Goal: Transaction & Acquisition: Subscribe to service/newsletter

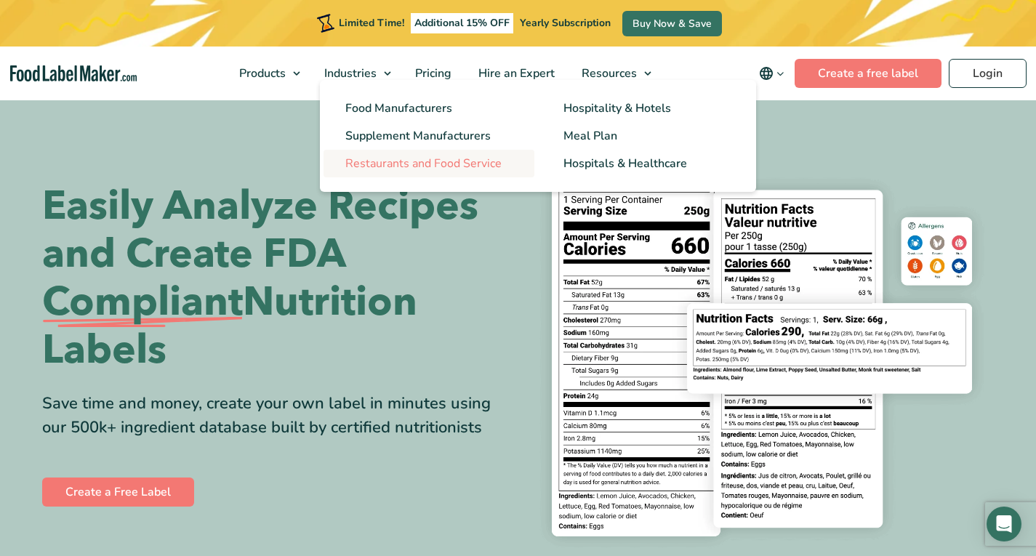
click at [404, 164] on span "Restaurants and Food Service" at bounding box center [423, 164] width 156 height 16
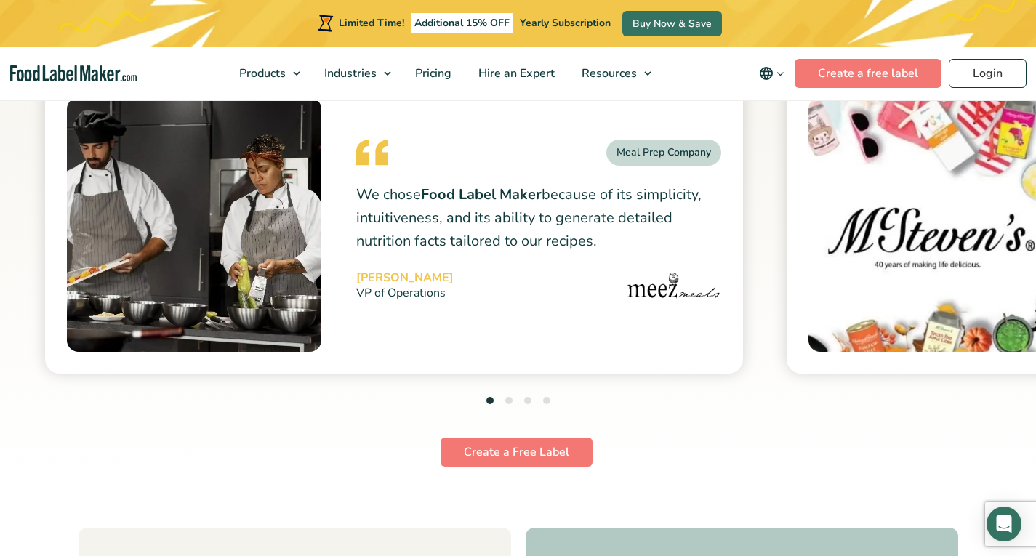
scroll to position [5961, 0]
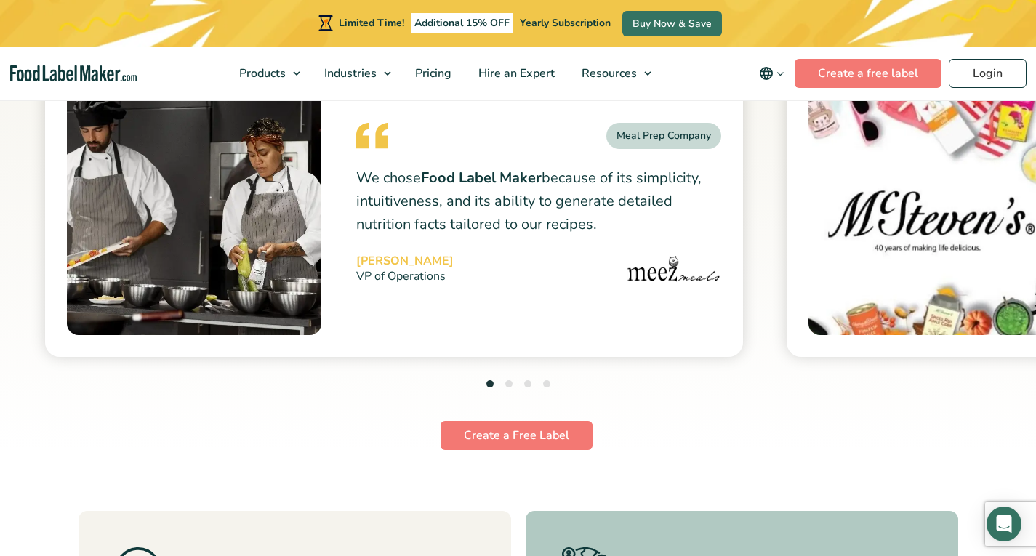
click at [513, 382] on ul "1 2 3 4" at bounding box center [518, 385] width 64 height 20
click at [510, 387] on li "2" at bounding box center [508, 385] width 7 height 20
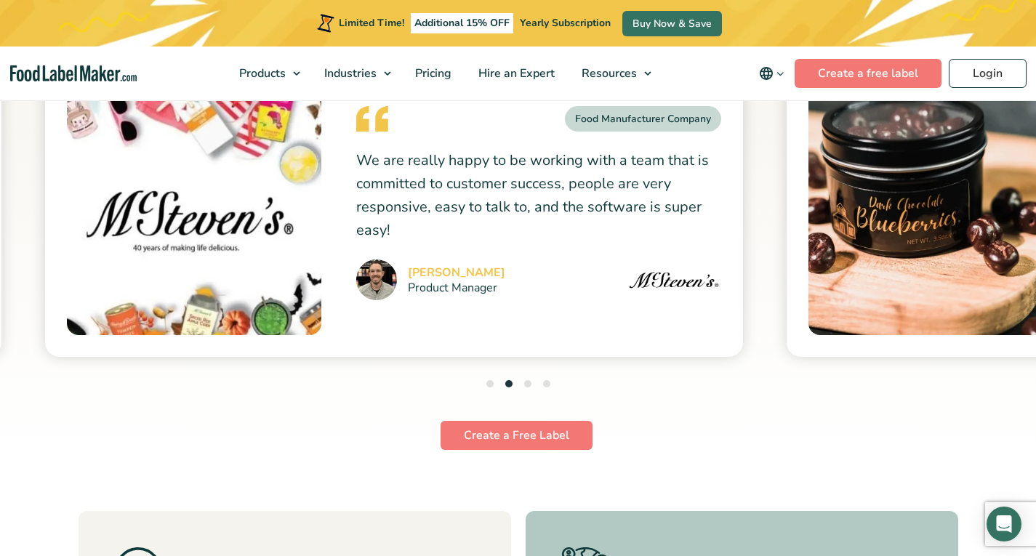
click at [525, 385] on button "3" at bounding box center [527, 383] width 7 height 7
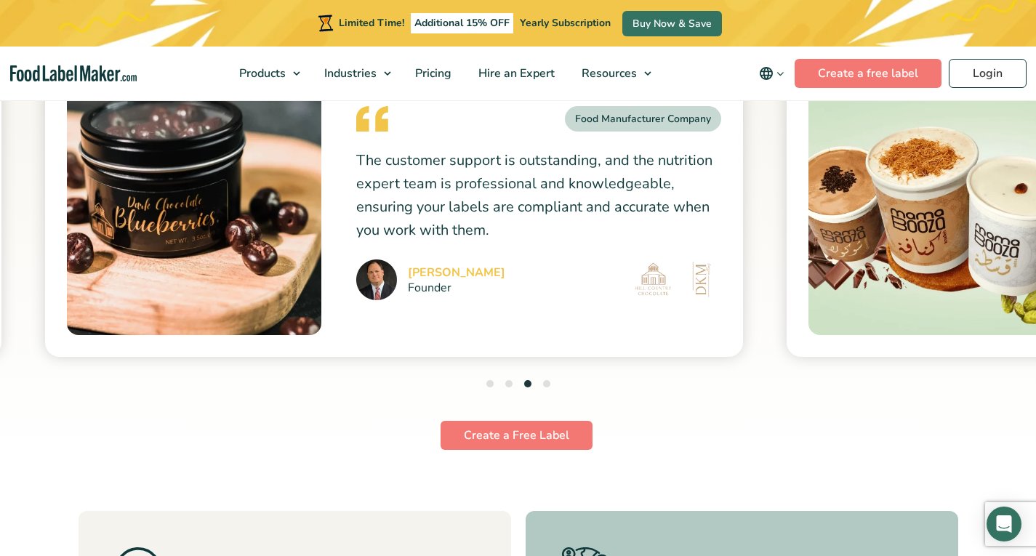
click at [547, 385] on button "4" at bounding box center [546, 383] width 7 height 7
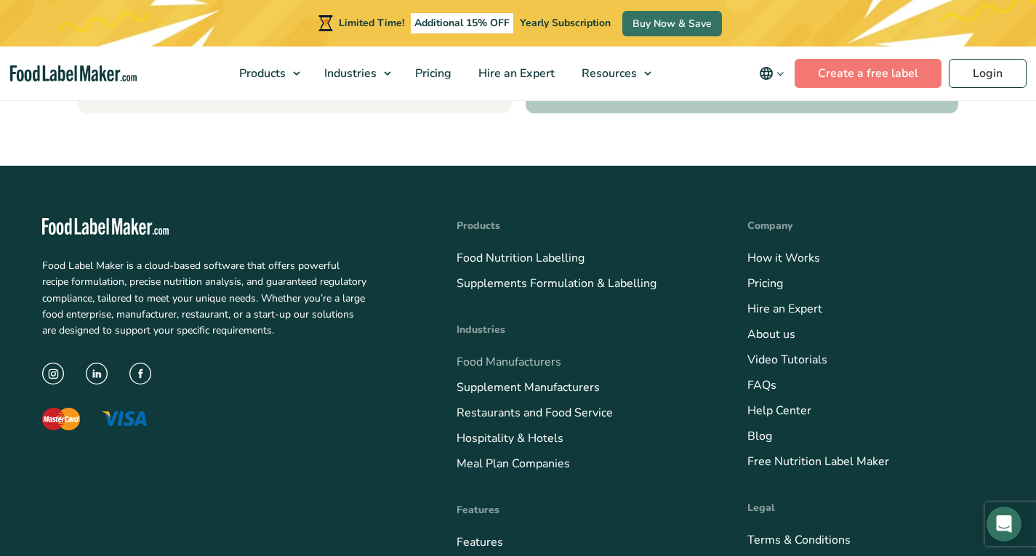
scroll to position [6688, 0]
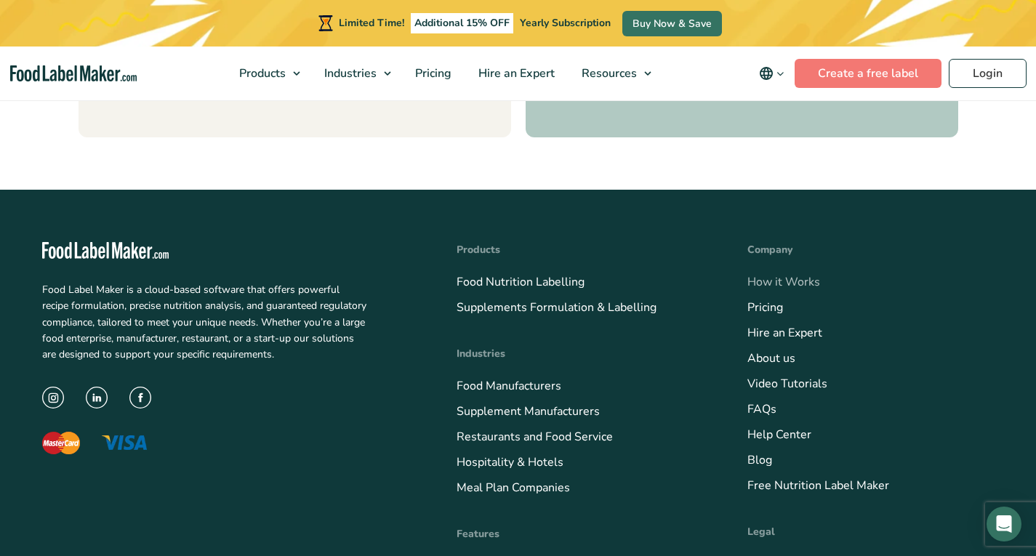
click at [765, 285] on link "How it Works" at bounding box center [783, 282] width 73 height 16
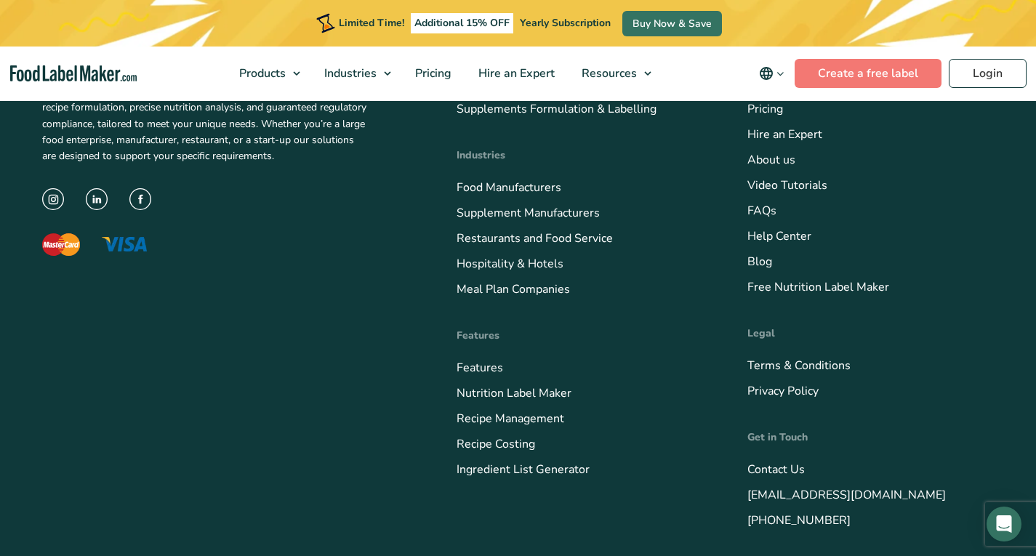
scroll to position [5500, 0]
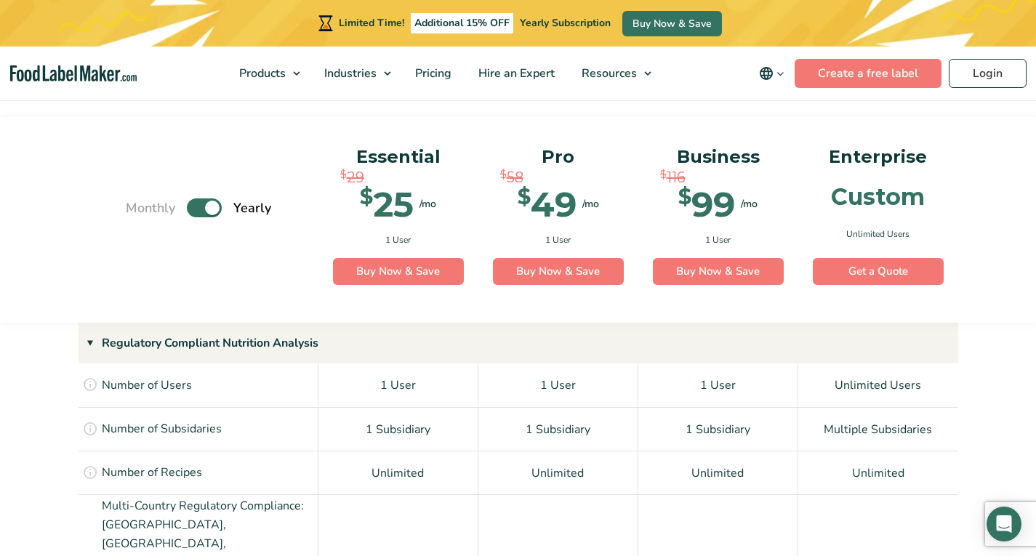
scroll to position [1018, 0]
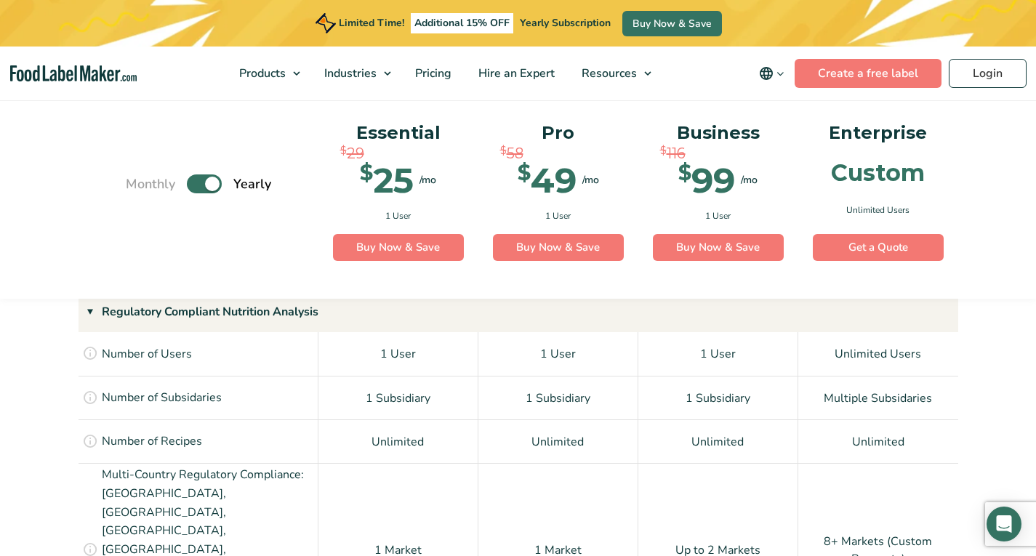
drag, startPoint x: 321, startPoint y: 507, endPoint x: 345, endPoint y: 518, distance: 26.7
click at [345, 518] on div "1 Market" at bounding box center [398, 549] width 160 height 172
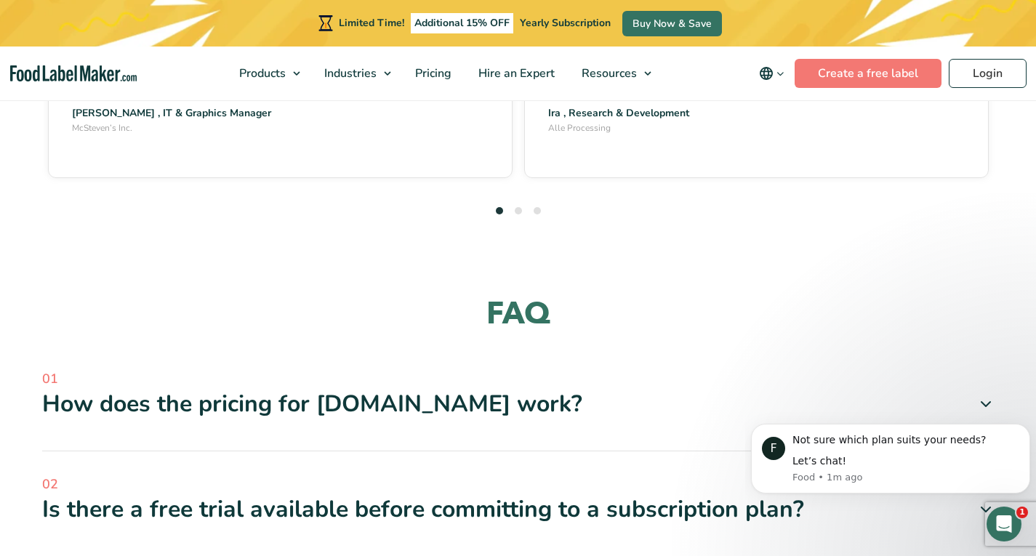
scroll to position [4216, 0]
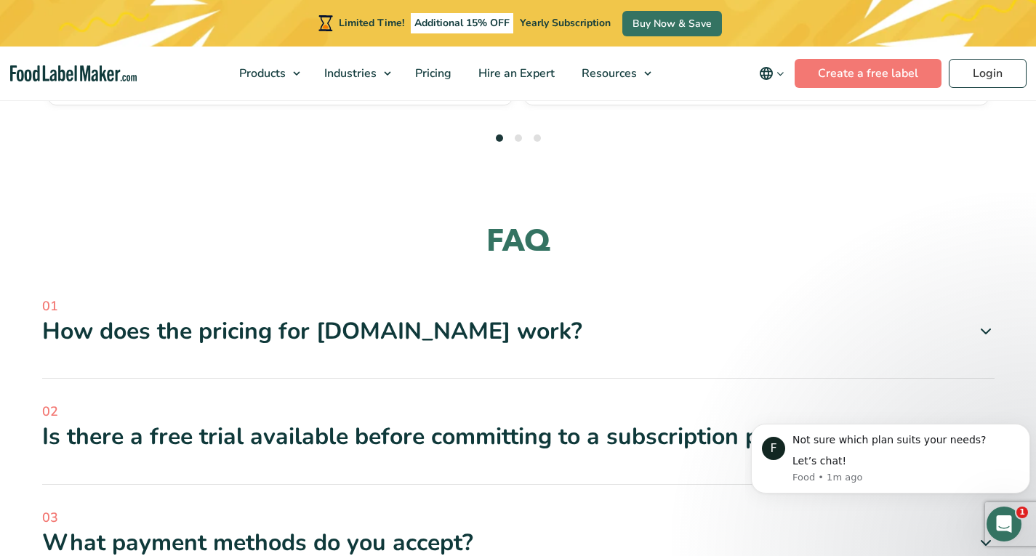
click at [985, 428] on icon at bounding box center [985, 436] width 17 height 17
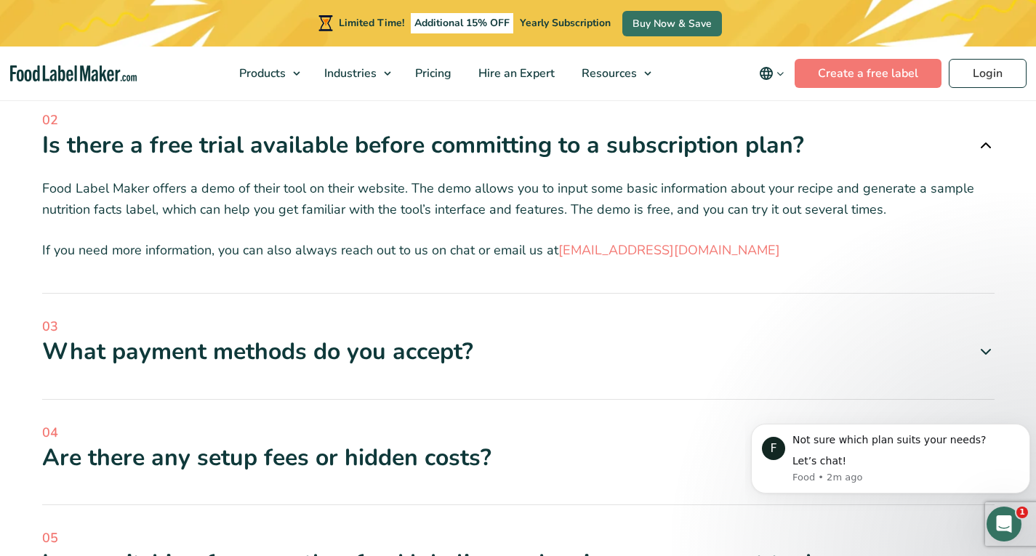
scroll to position [4580, 0]
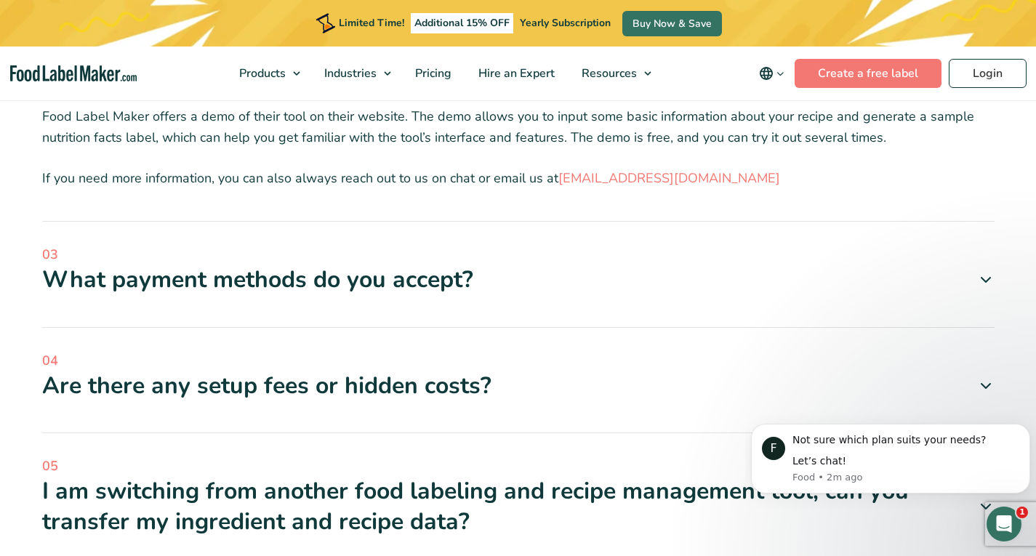
click at [981, 377] on icon at bounding box center [985, 385] width 17 height 17
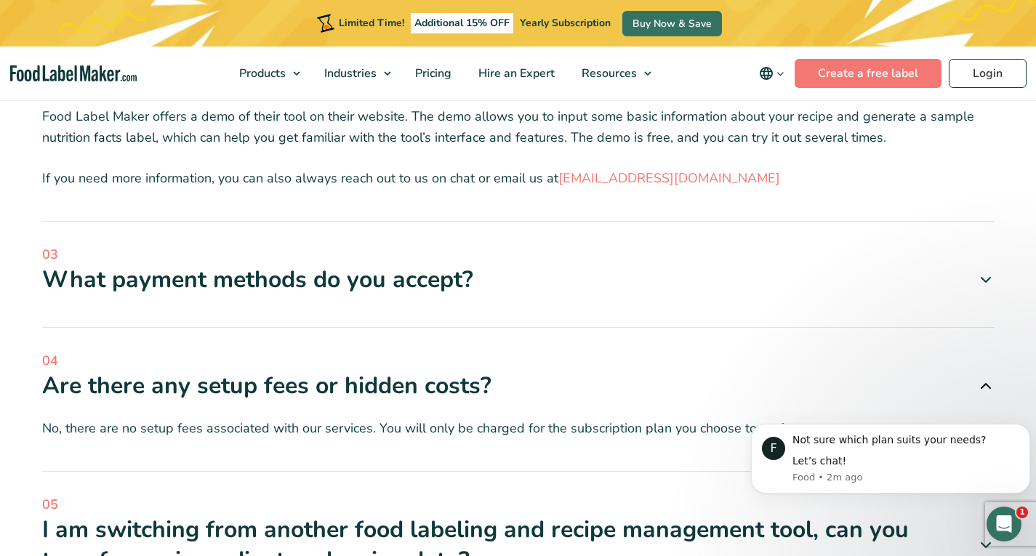
click at [982, 271] on icon at bounding box center [985, 279] width 17 height 17
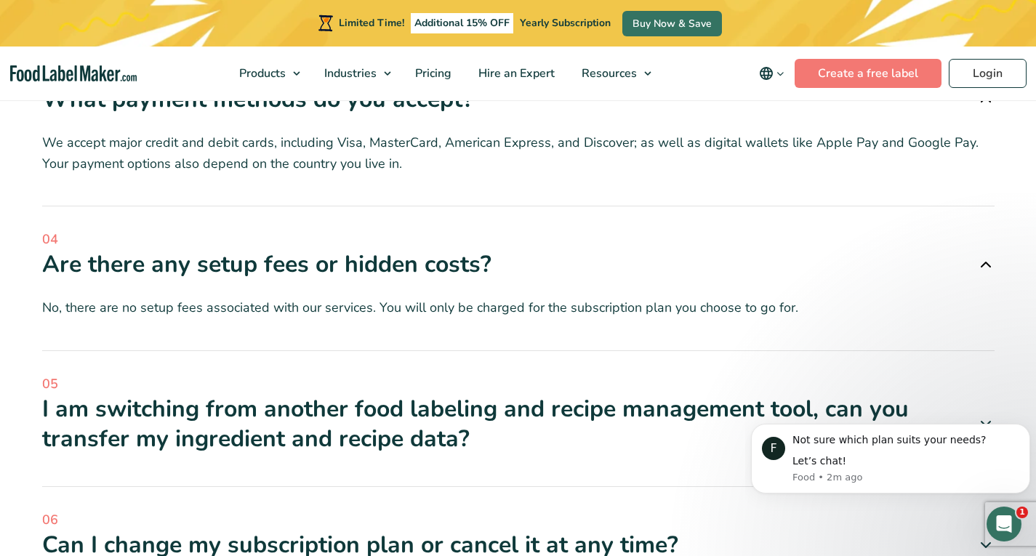
scroll to position [4798, 0]
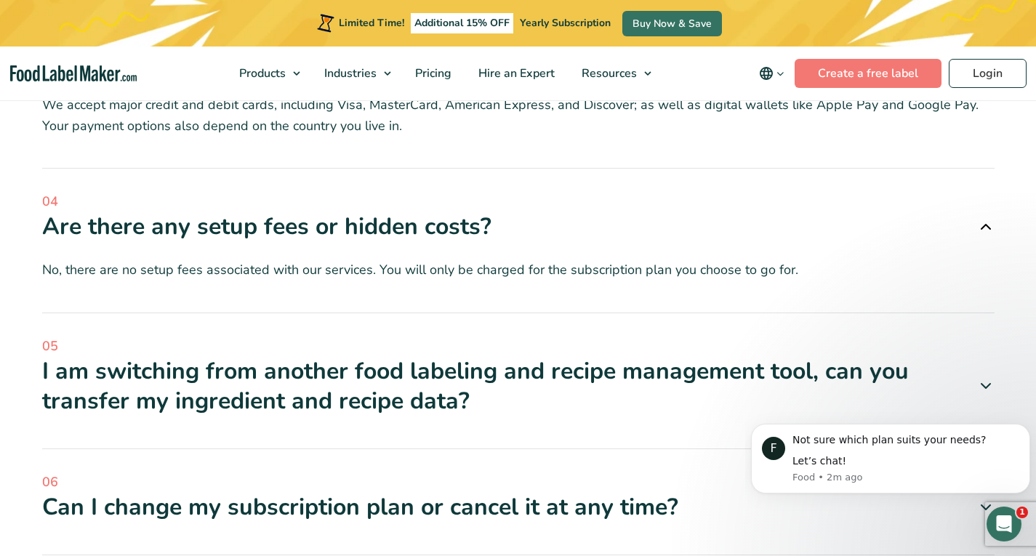
click at [984, 377] on icon at bounding box center [985, 385] width 17 height 17
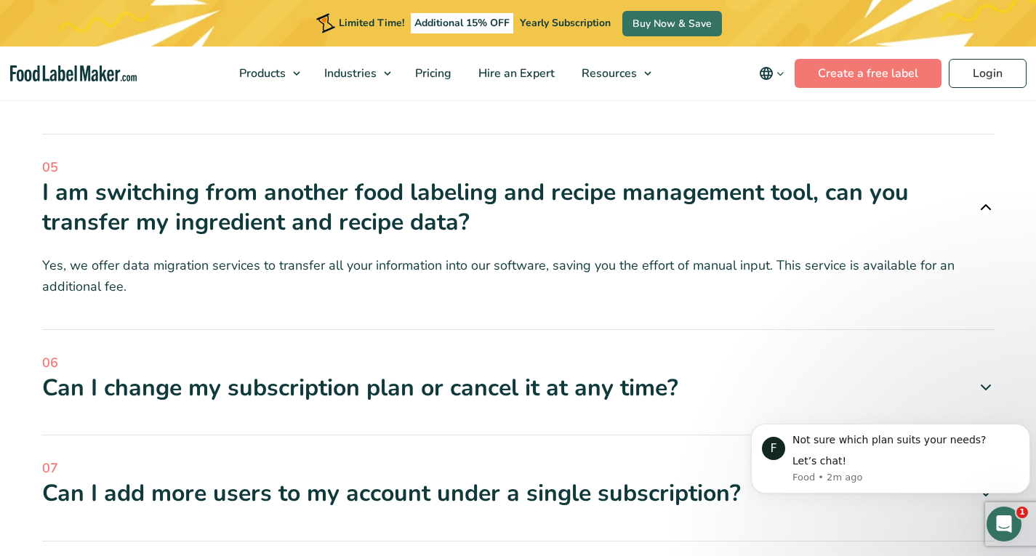
scroll to position [5016, 0]
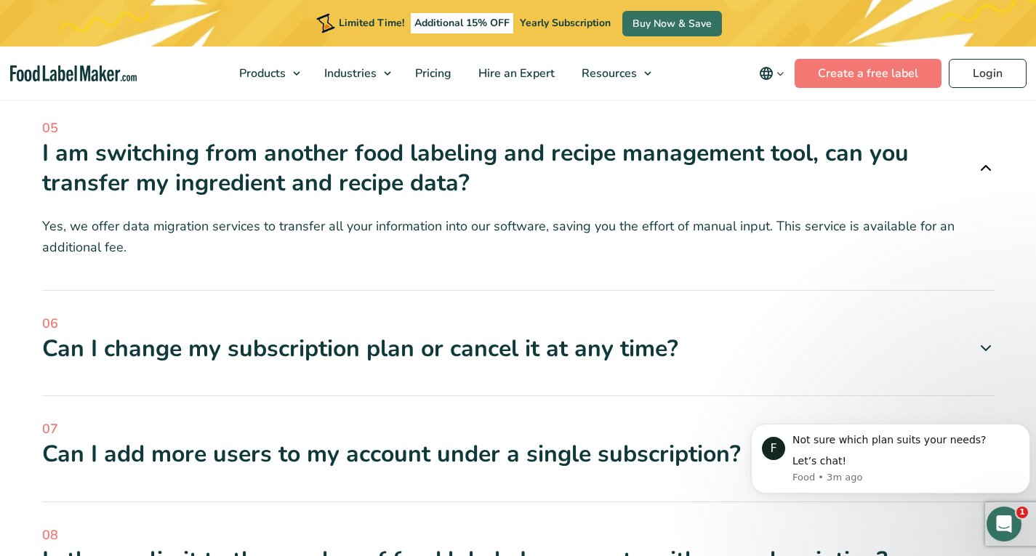
click at [983, 339] on icon at bounding box center [985, 347] width 17 height 17
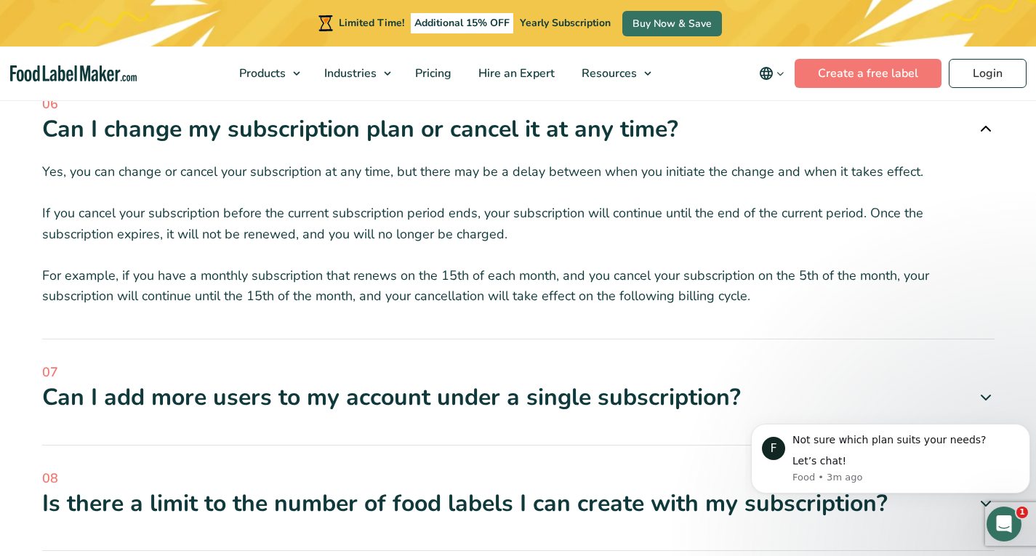
scroll to position [5307, 0]
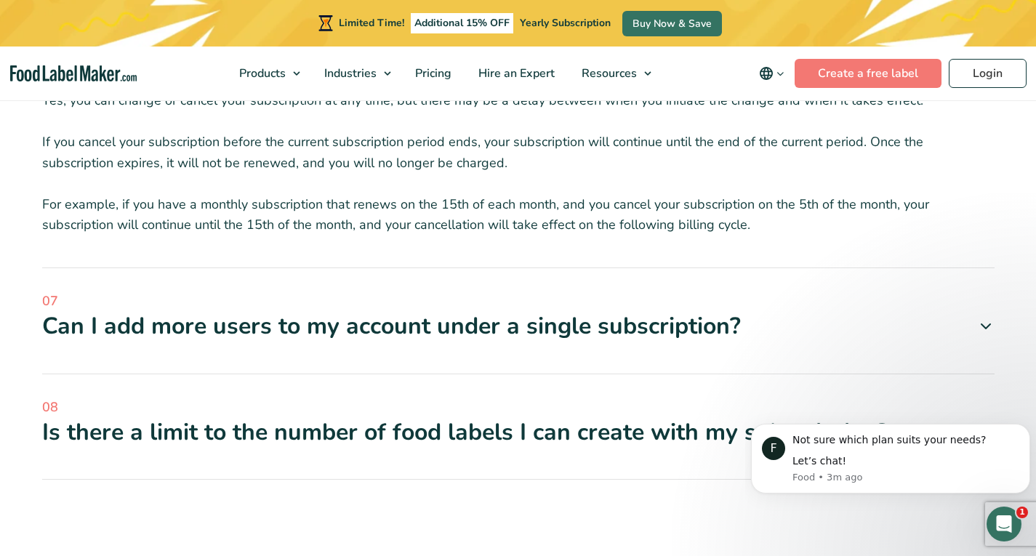
click at [988, 424] on icon at bounding box center [985, 432] width 17 height 17
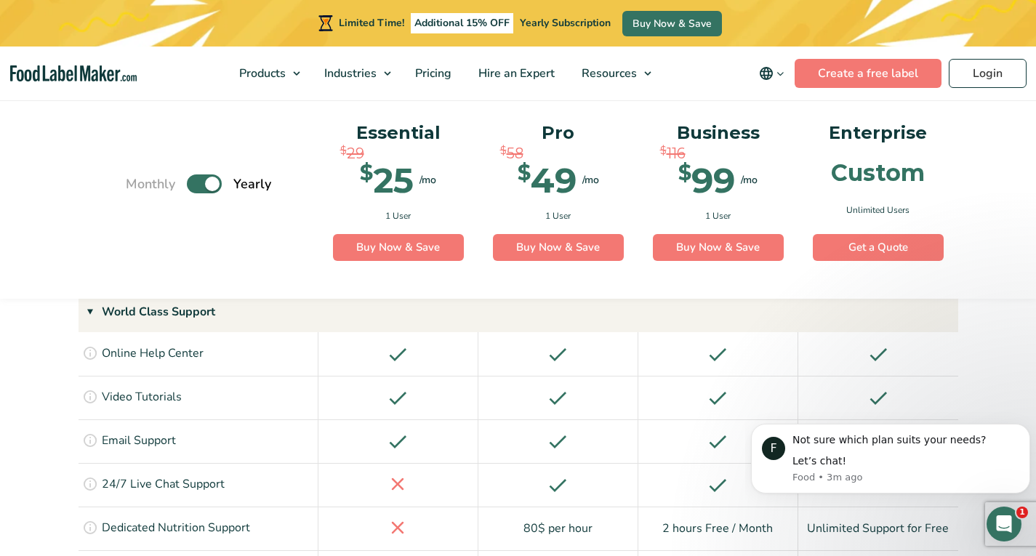
scroll to position [2472, 0]
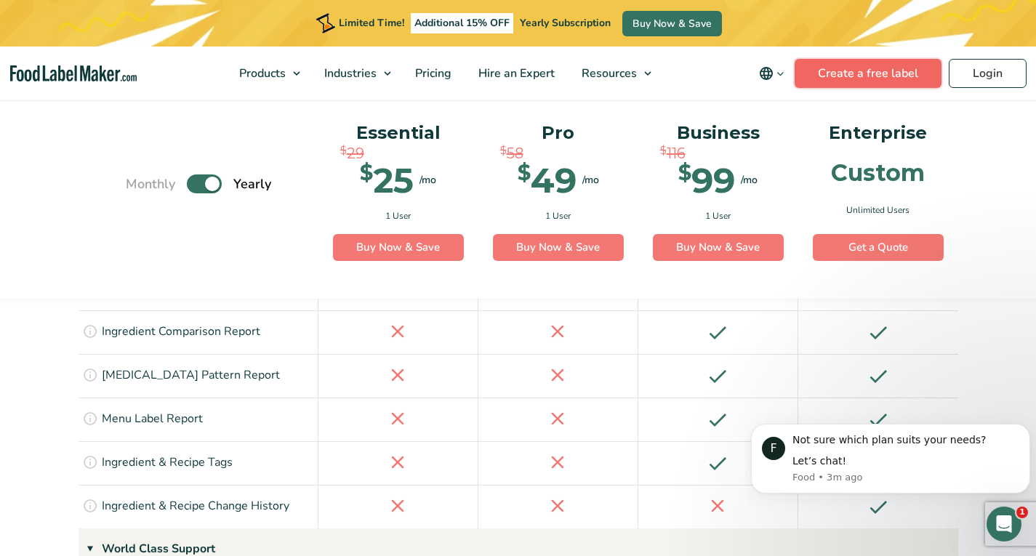
click at [856, 77] on link "Create a free label" at bounding box center [868, 73] width 147 height 29
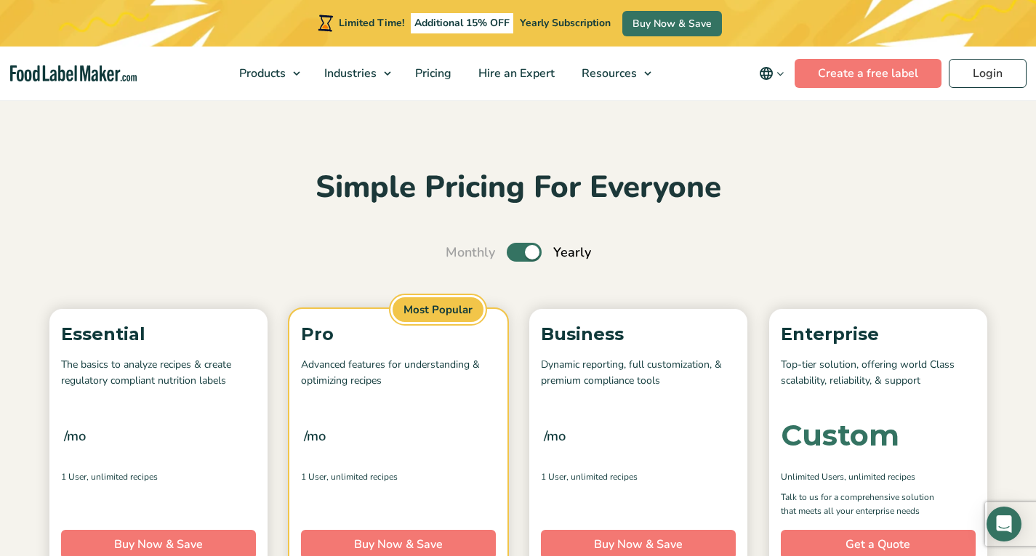
scroll to position [2522, 0]
